Goal: Task Accomplishment & Management: Manage account settings

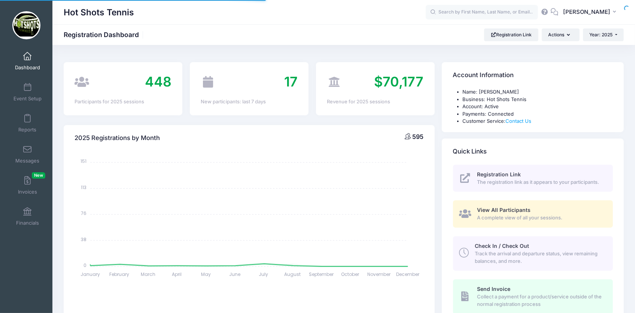
select select
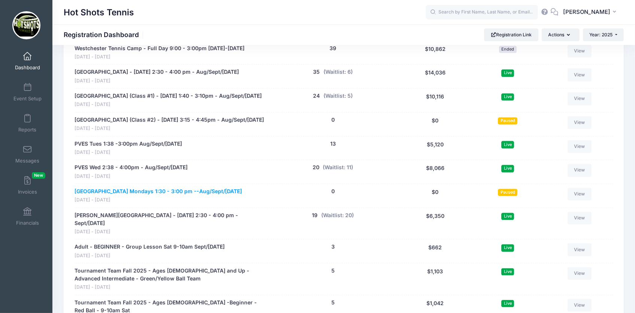
scroll to position [1318, 0]
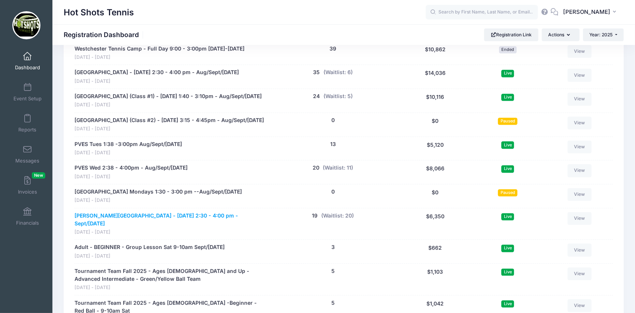
click at [115, 228] on link "[PERSON_NAME][GEOGRAPHIC_DATA] - [DATE] 2:30 - 4:00 pm - Sept/[DATE]" at bounding box center [170, 220] width 190 height 16
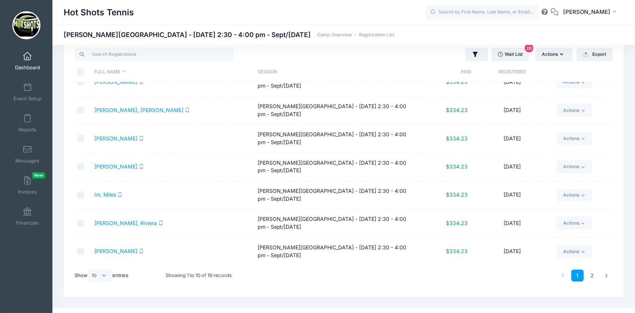
scroll to position [31, 0]
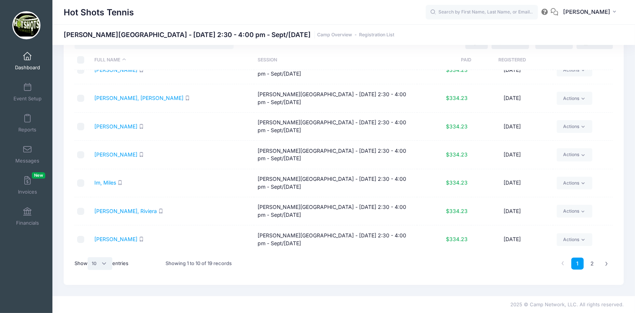
click at [106, 261] on select "All 10 25 50" at bounding box center [100, 263] width 25 height 13
select select "-1"
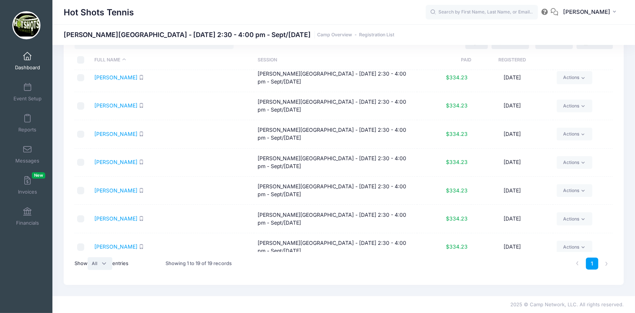
scroll to position [323, 0]
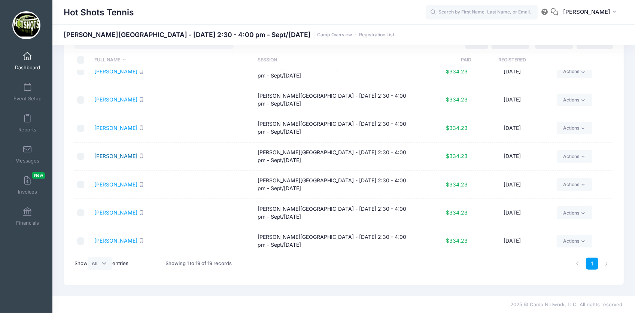
click at [130, 155] on link "[PERSON_NAME]" at bounding box center [115, 156] width 43 height 6
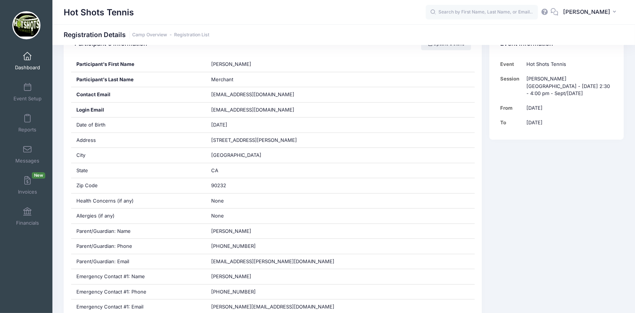
scroll to position [146, 0]
